Goal: Information Seeking & Learning: Learn about a topic

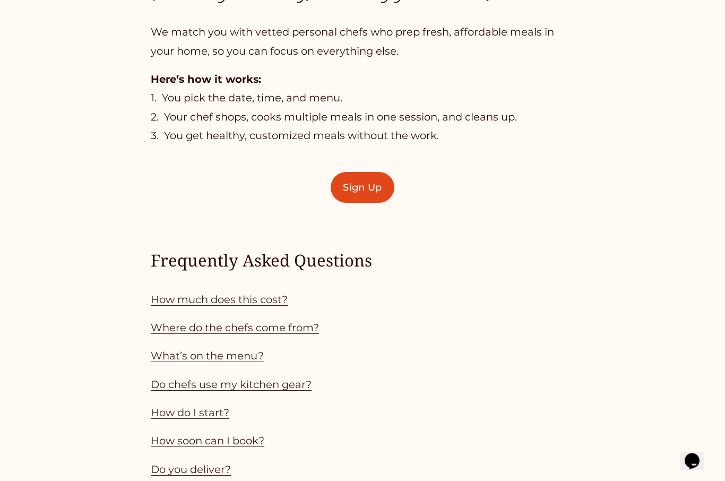
scroll to position [727, 0]
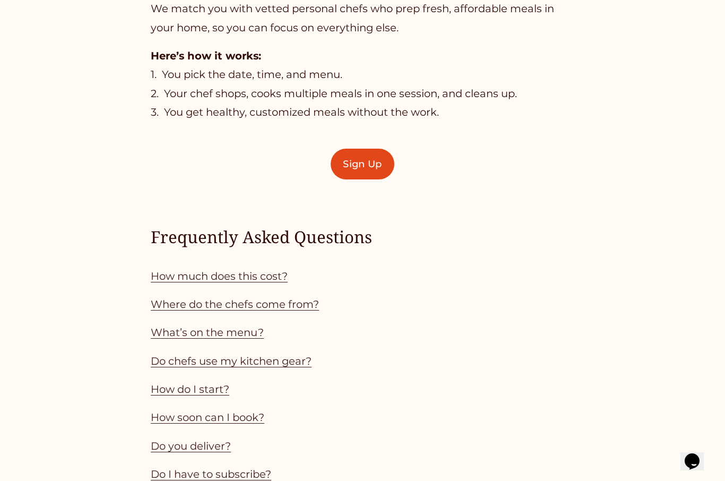
click at [265, 276] on link "How much does this cost?" at bounding box center [219, 276] width 137 height 13
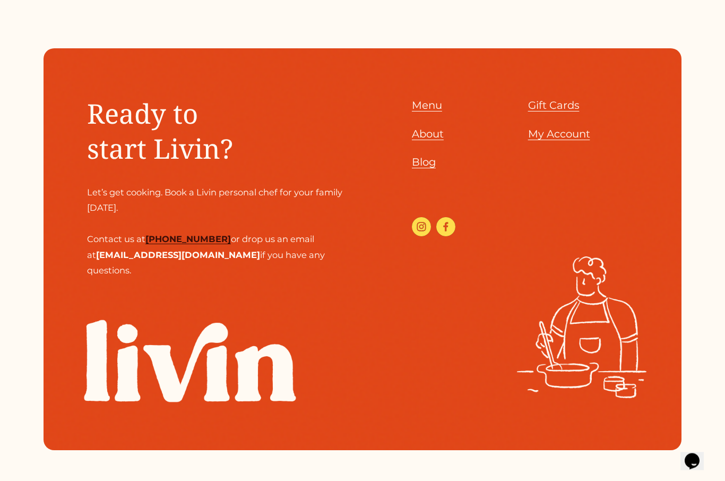
scroll to position [3323, 0]
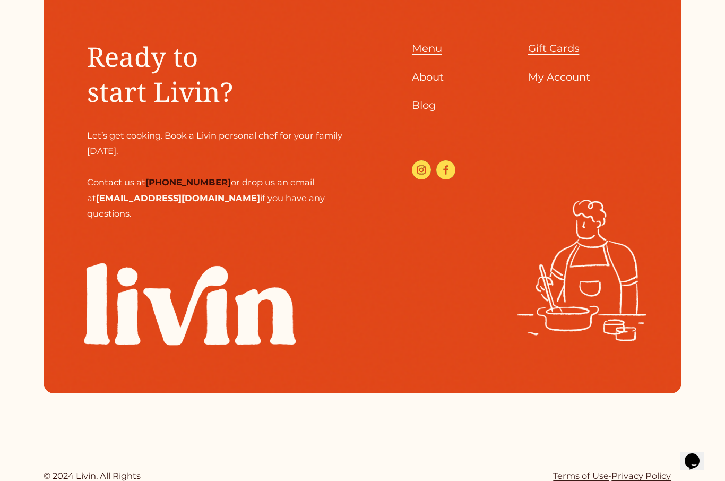
click at [429, 106] on link "Blog" at bounding box center [424, 105] width 24 height 19
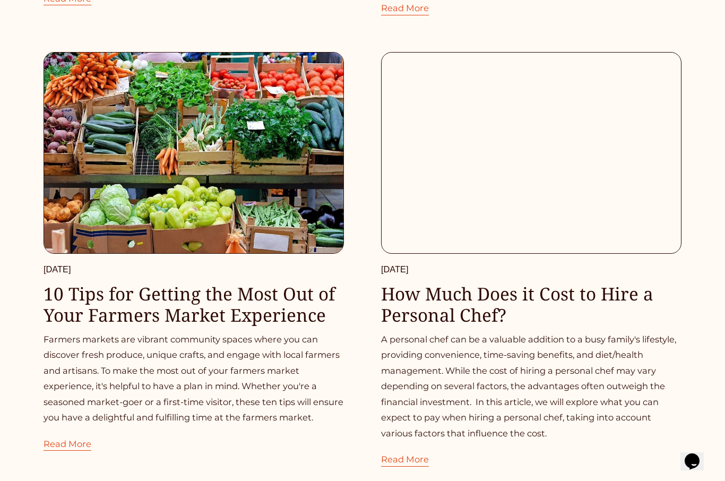
scroll to position [4229, 0]
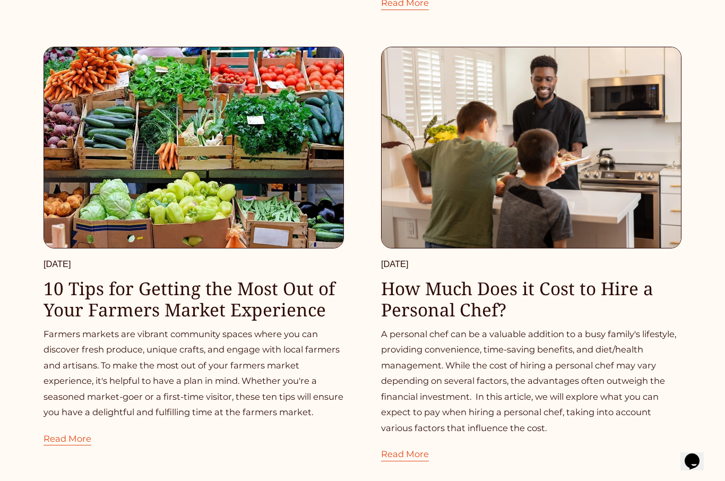
click at [420, 436] on link "Read More" at bounding box center [405, 449] width 48 height 27
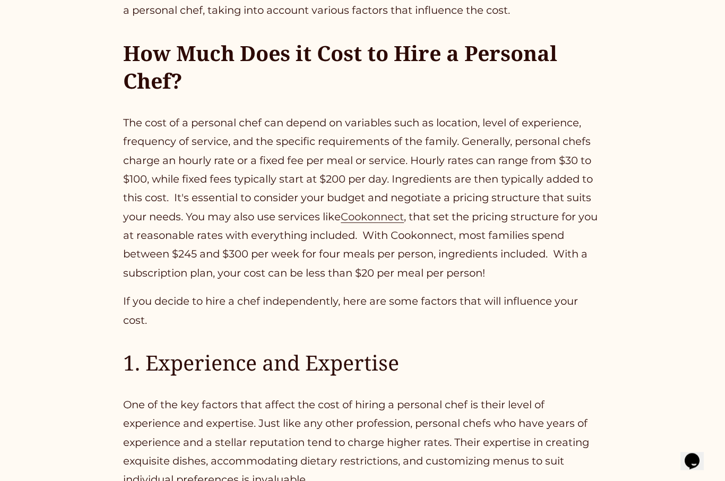
scroll to position [349, 0]
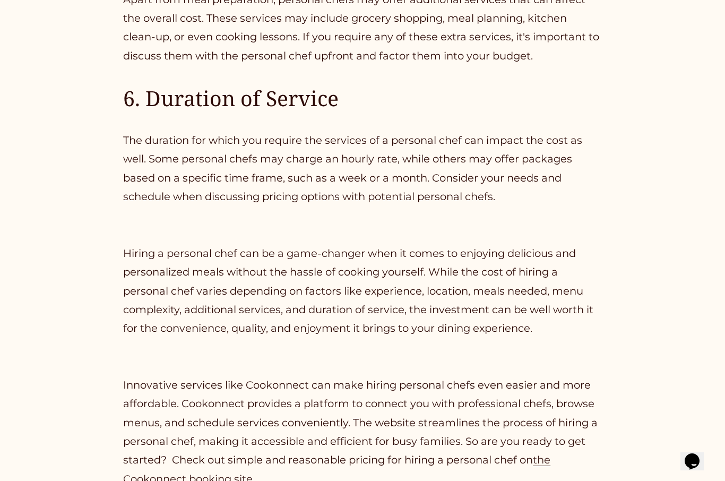
scroll to position [1354, 0]
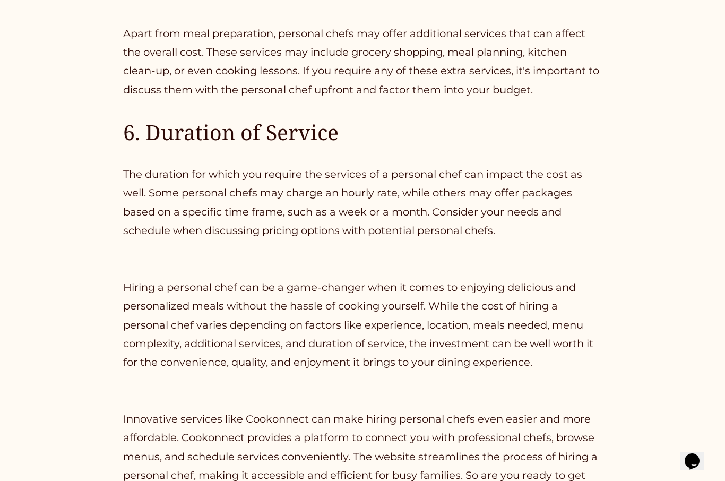
click at [402, 474] on p "Innovative services like Cookonnect can make hiring personal chefs even easier …" at bounding box center [362, 466] width 479 height 112
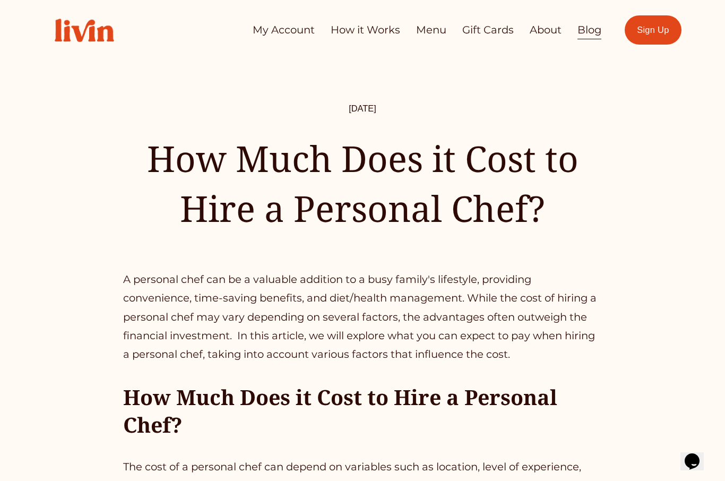
click at [378, 38] on link "How it Works" at bounding box center [366, 30] width 70 height 21
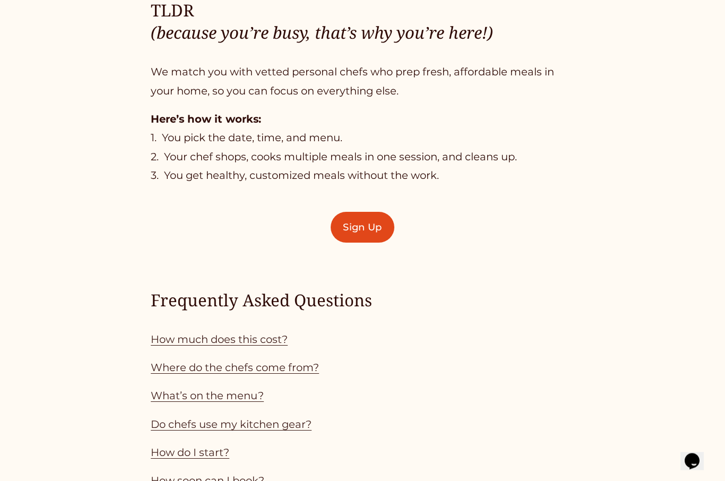
scroll to position [665, 0]
click at [47, 476] on div "TLDR (because you’re busy, that’s why you’re here!) We match you with vetted pe…" at bounding box center [362, 226] width 725 height 925
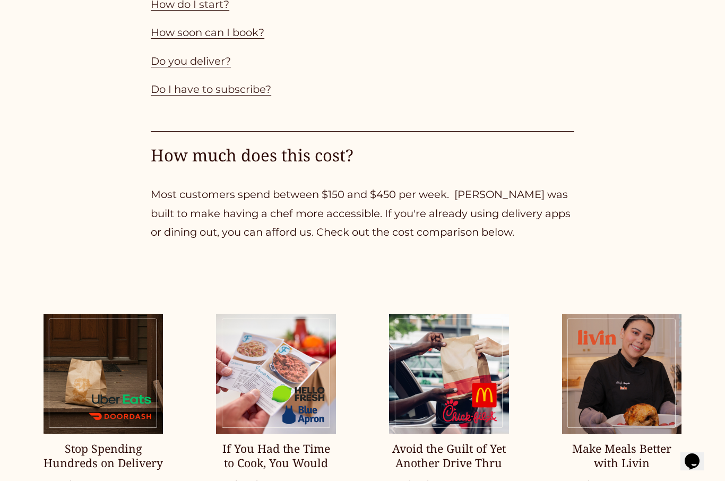
scroll to position [1120, 0]
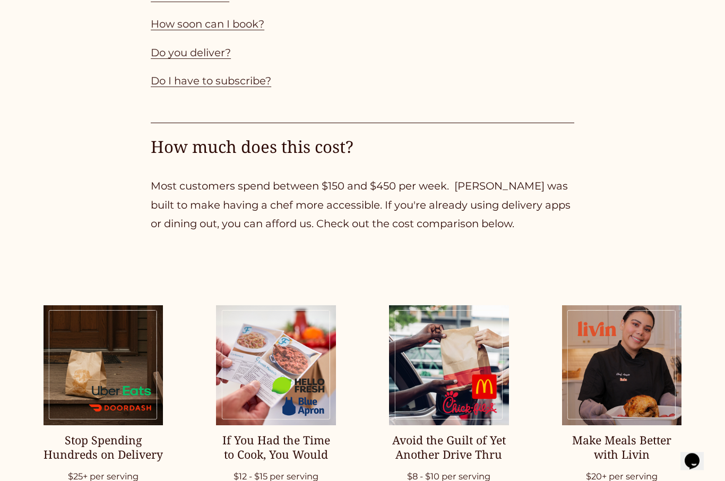
click at [33, 406] on ul "Stop Spending Hundreds on Delivery $25+ per serving Hidden fees Unreliable wait…" at bounding box center [362, 427] width 725 height 242
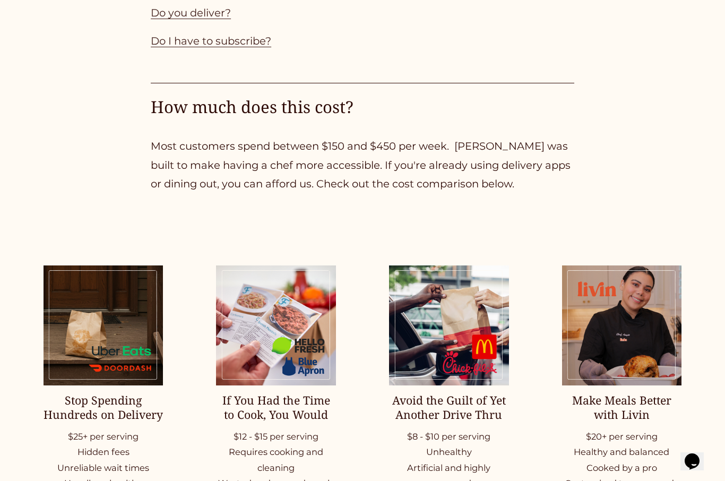
scroll to position [1157, 0]
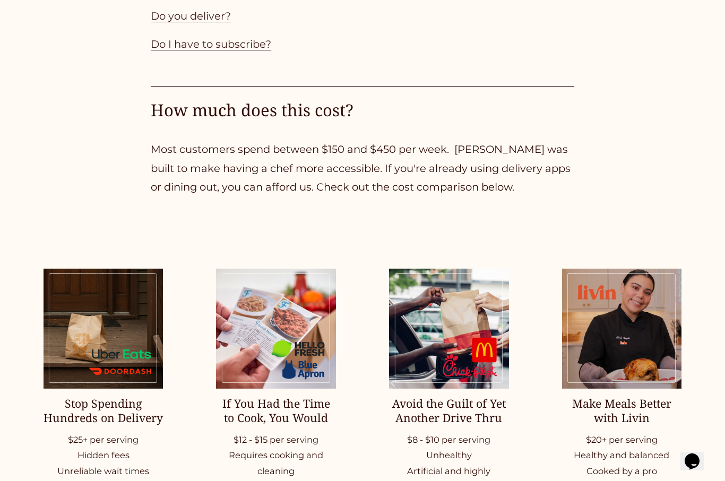
click at [34, 417] on ul "Stop Spending Hundreds on Delivery $25+ per serving Hidden fees Unreliable wait…" at bounding box center [362, 389] width 725 height 242
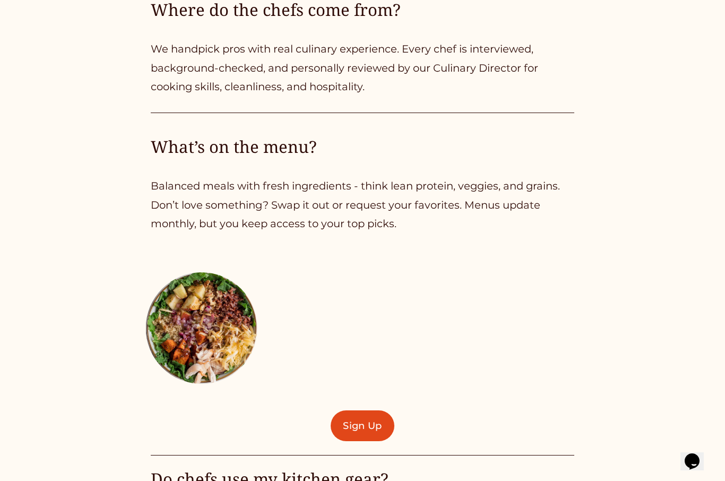
scroll to position [1807, 0]
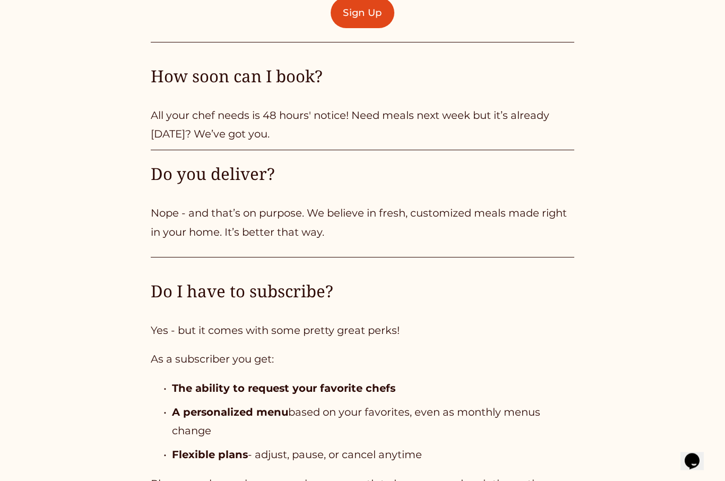
scroll to position [2657, 0]
